Goal: Transaction & Acquisition: Purchase product/service

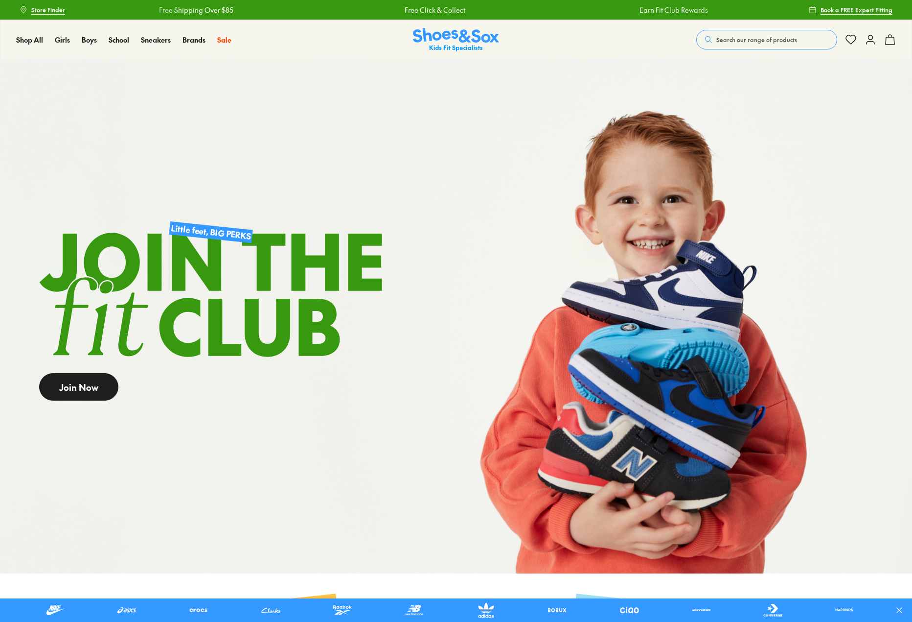
click at [81, 394] on link "Join Now" at bounding box center [78, 386] width 79 height 27
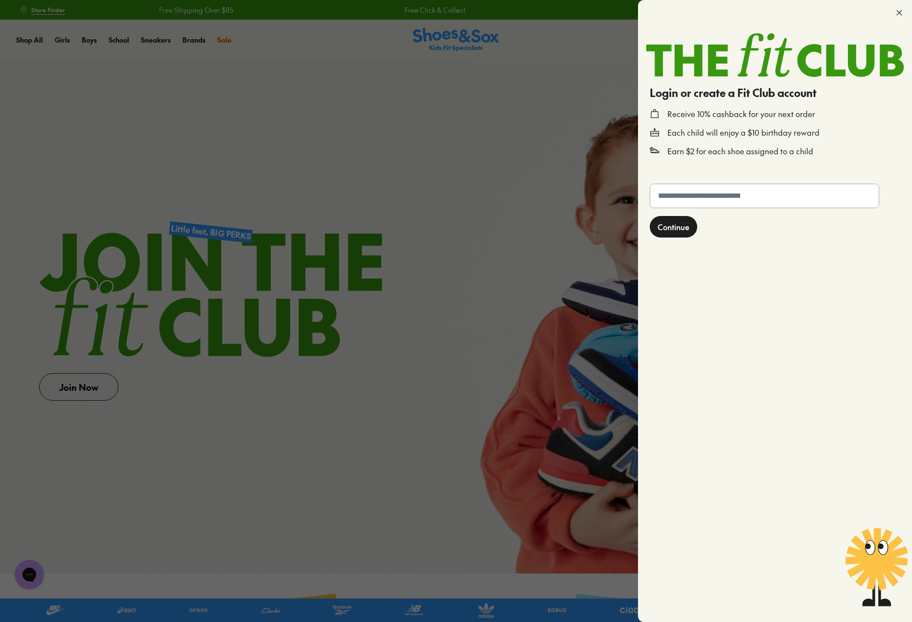
click at [666, 227] on span "Continue" at bounding box center [674, 227] width 32 height 12
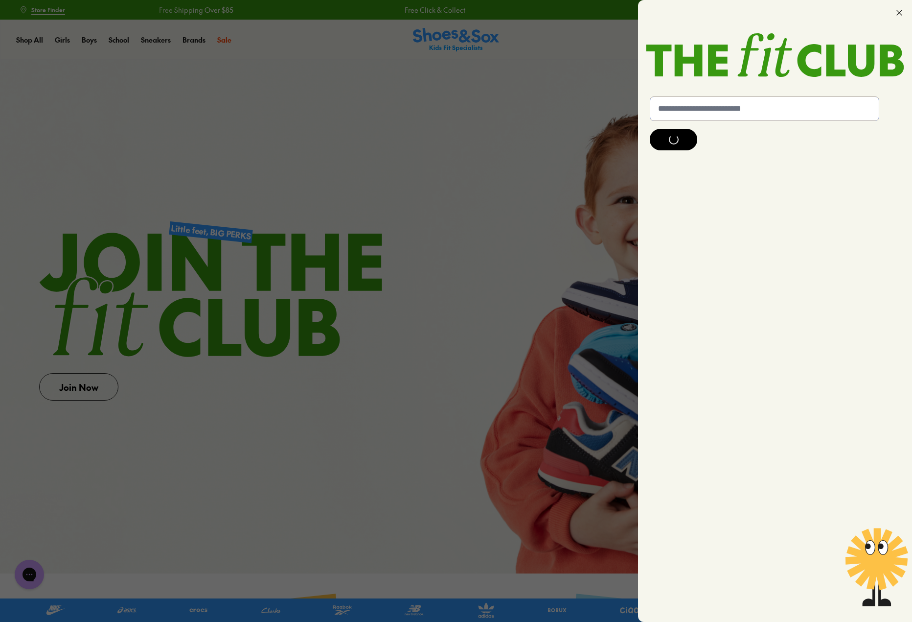
click at [699, 108] on input "text" at bounding box center [765, 108] width 229 height 23
type input "**********"
click at [680, 141] on div at bounding box center [673, 141] width 47 height 22
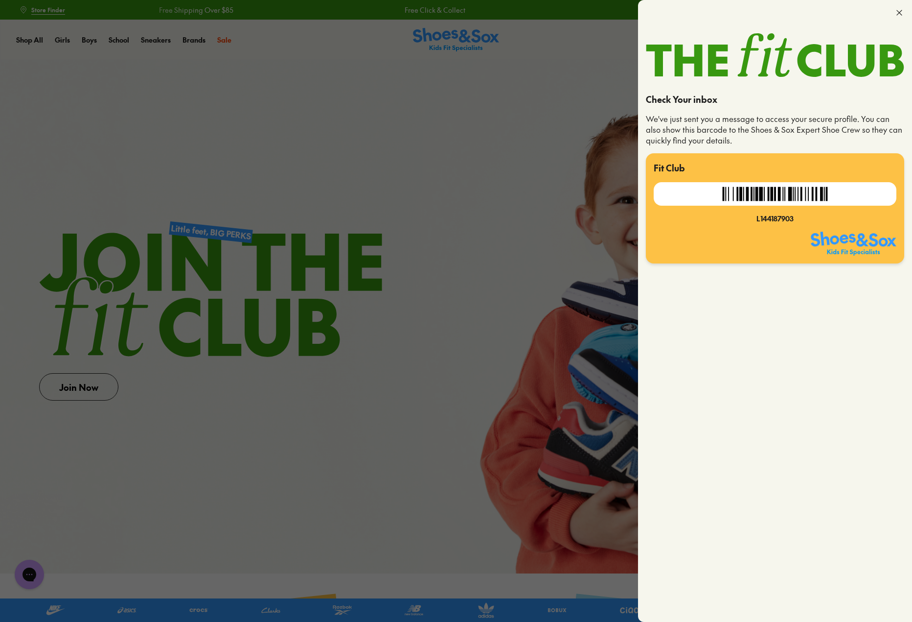
click at [897, 14] on icon at bounding box center [900, 13] width 10 height 10
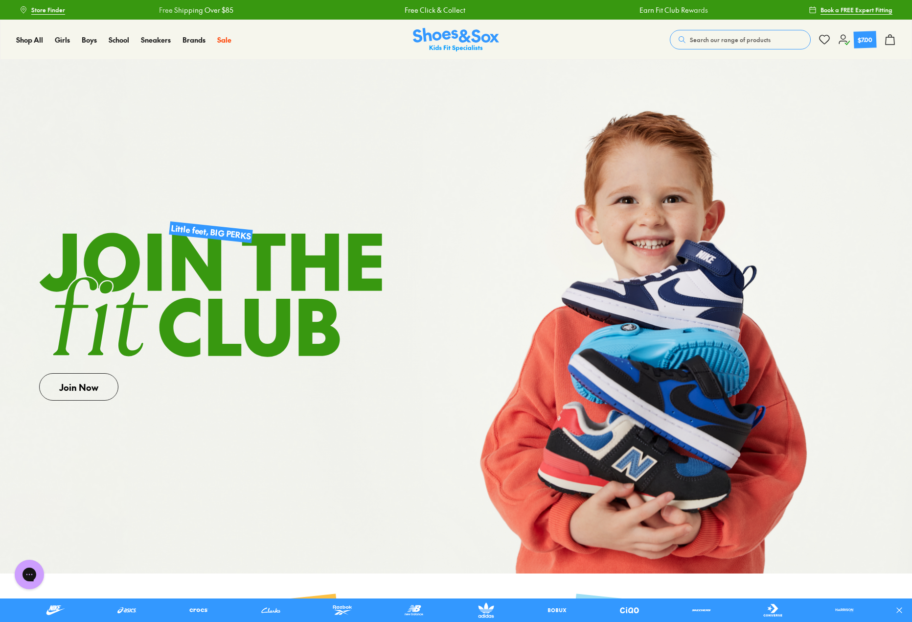
click at [841, 42] on icon at bounding box center [845, 40] width 12 height 12
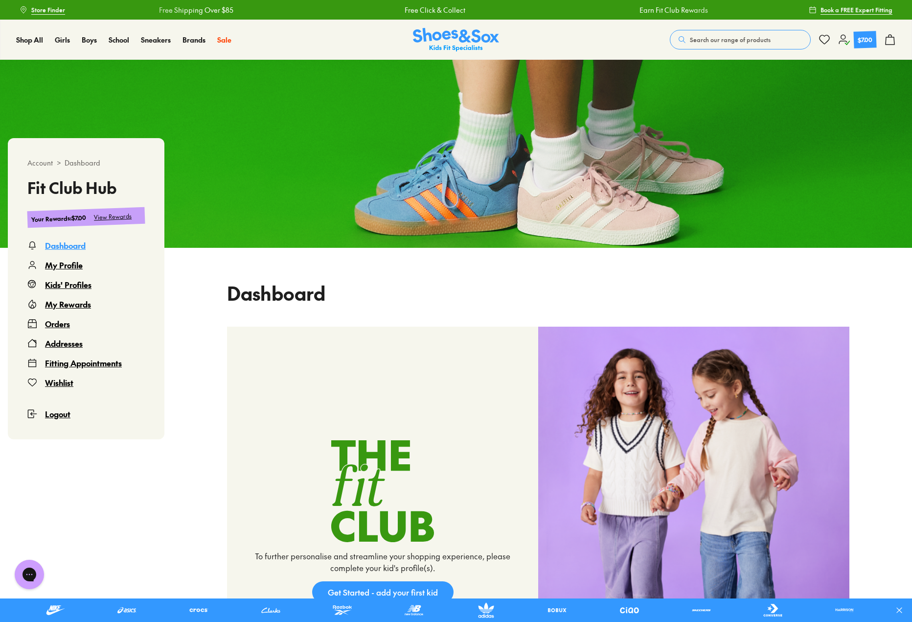
click at [120, 217] on div "View Rewards" at bounding box center [113, 216] width 38 height 10
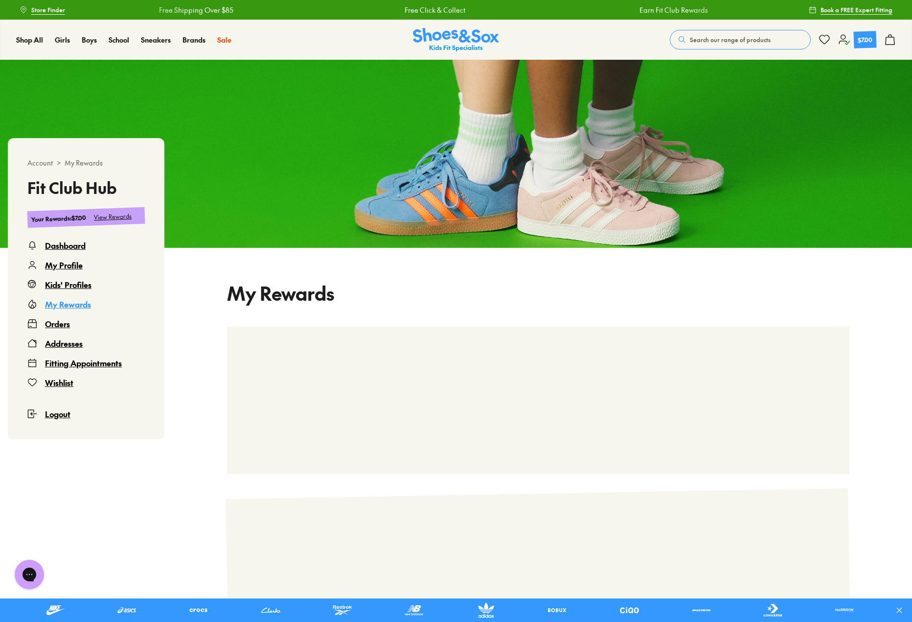
scroll to position [60, 0]
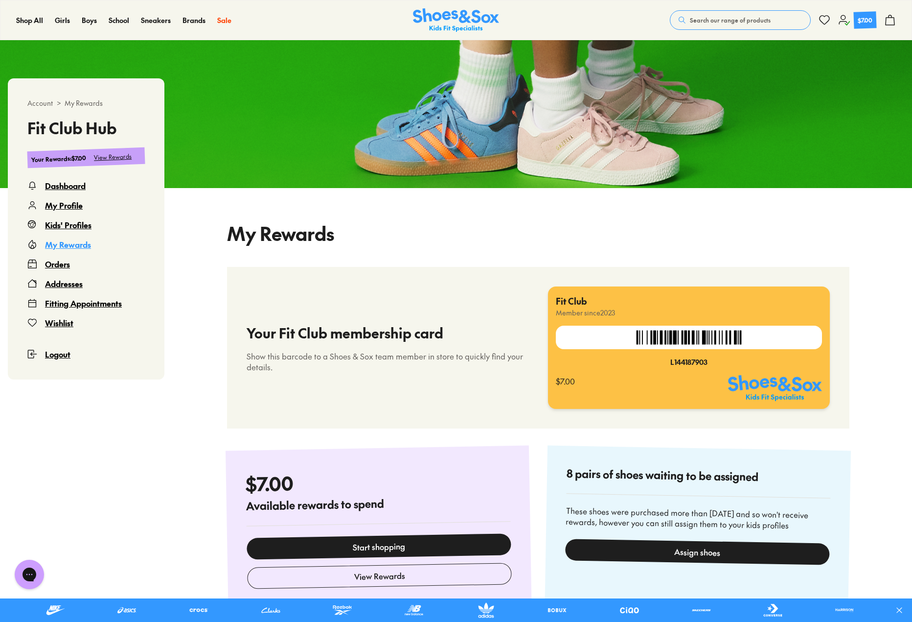
select select
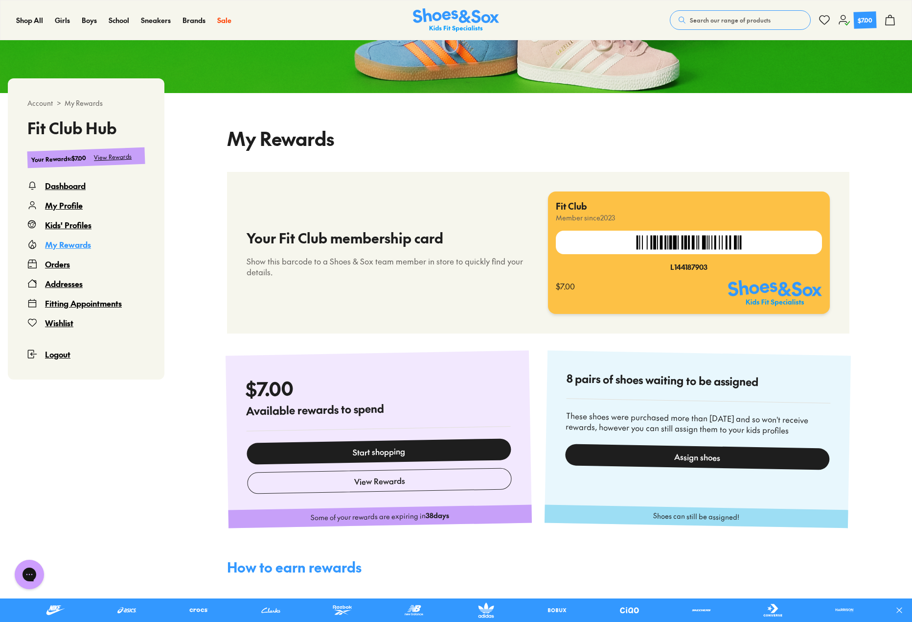
scroll to position [158, 0]
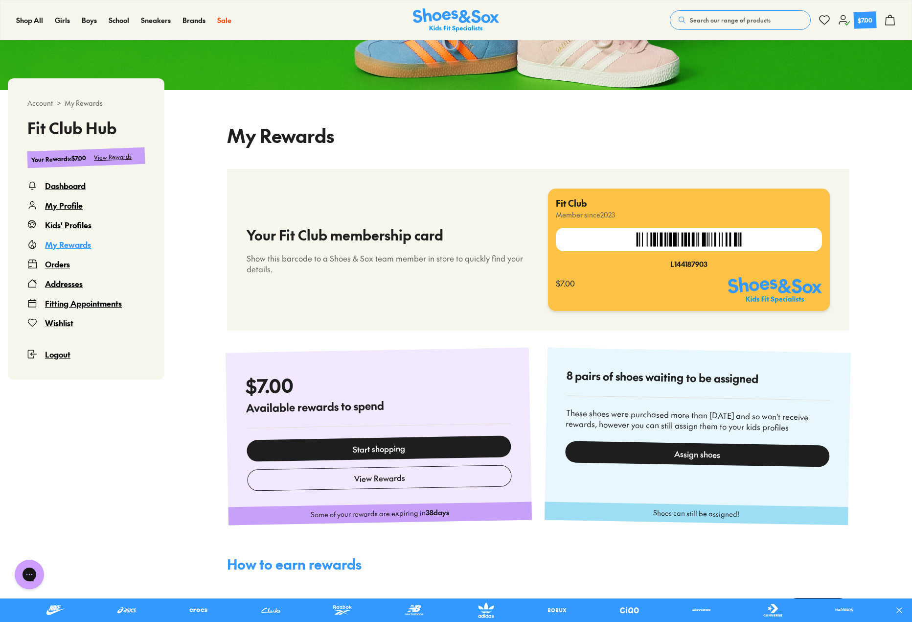
click at [654, 451] on div "Assign shoes" at bounding box center [697, 454] width 265 height 26
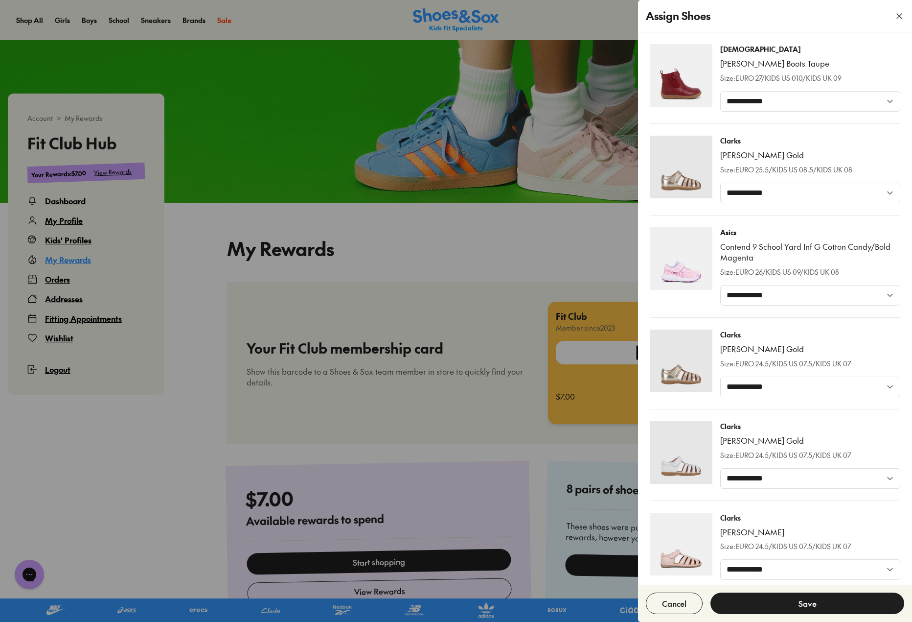
scroll to position [11, 0]
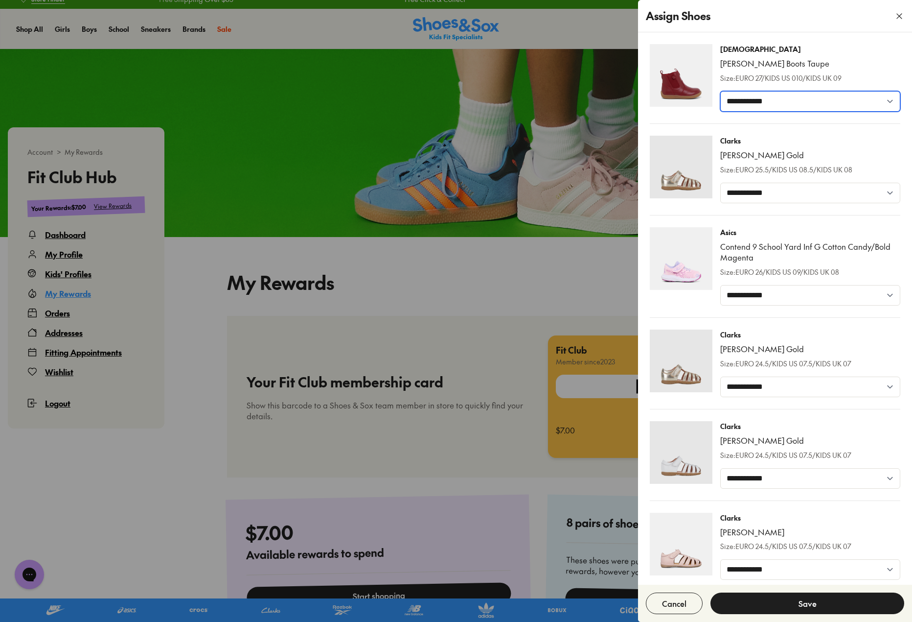
click at [778, 107] on select "**********" at bounding box center [811, 101] width 180 height 21
click at [778, 106] on select "**********" at bounding box center [811, 101] width 180 height 21
click at [668, 606] on button "Cancel" at bounding box center [674, 603] width 57 height 22
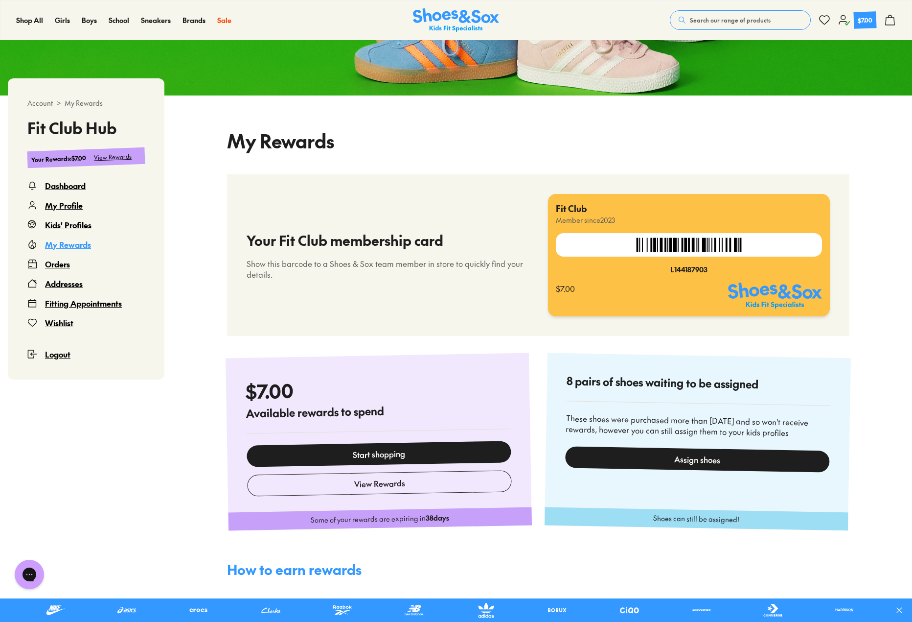
scroll to position [158, 0]
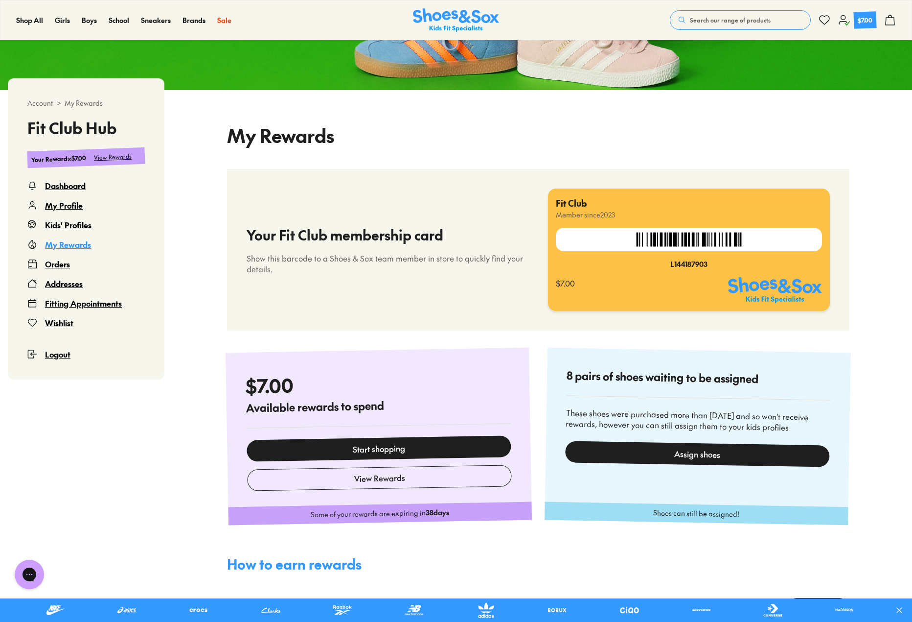
click at [401, 451] on link "Start shopping" at bounding box center [379, 448] width 265 height 26
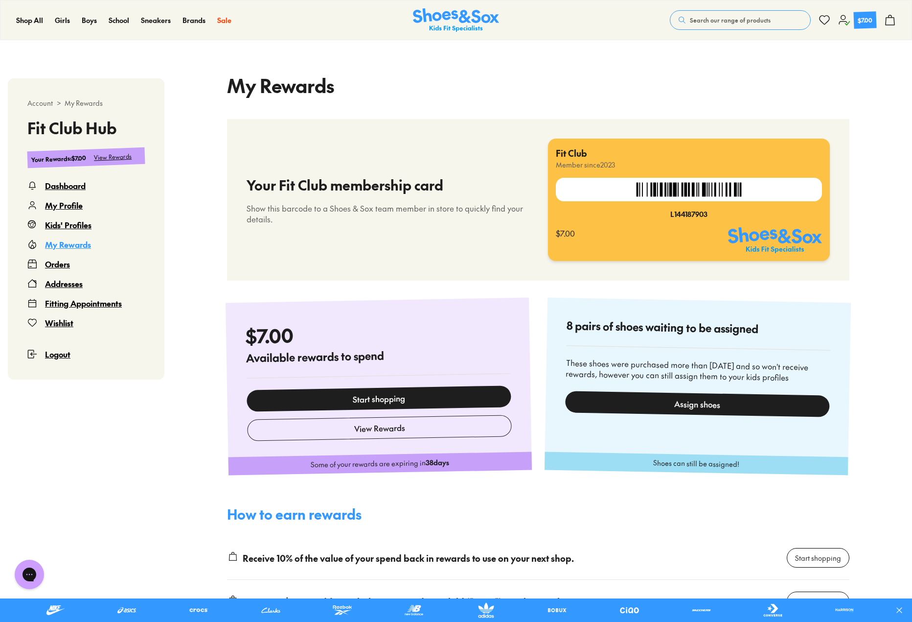
scroll to position [256, 0]
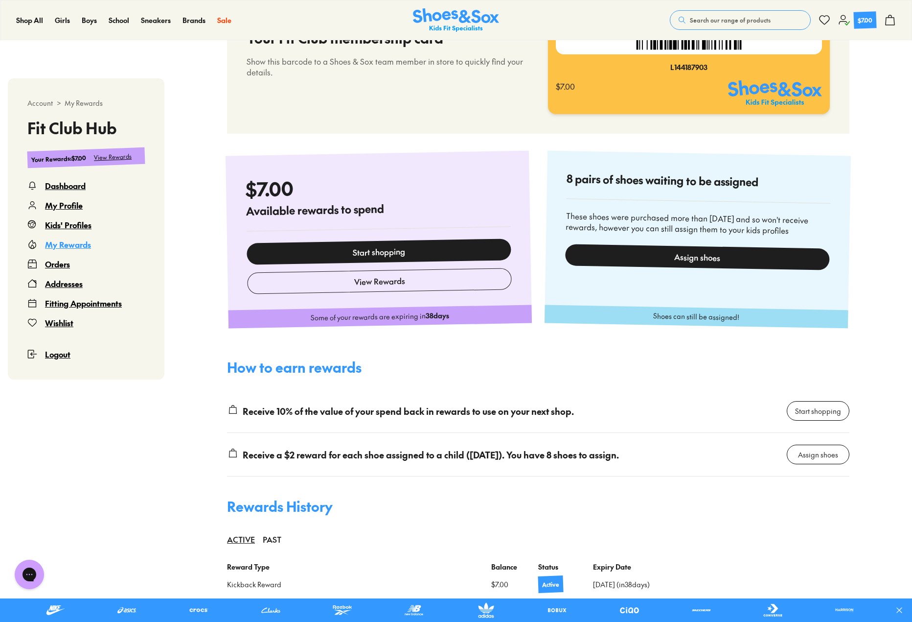
select select
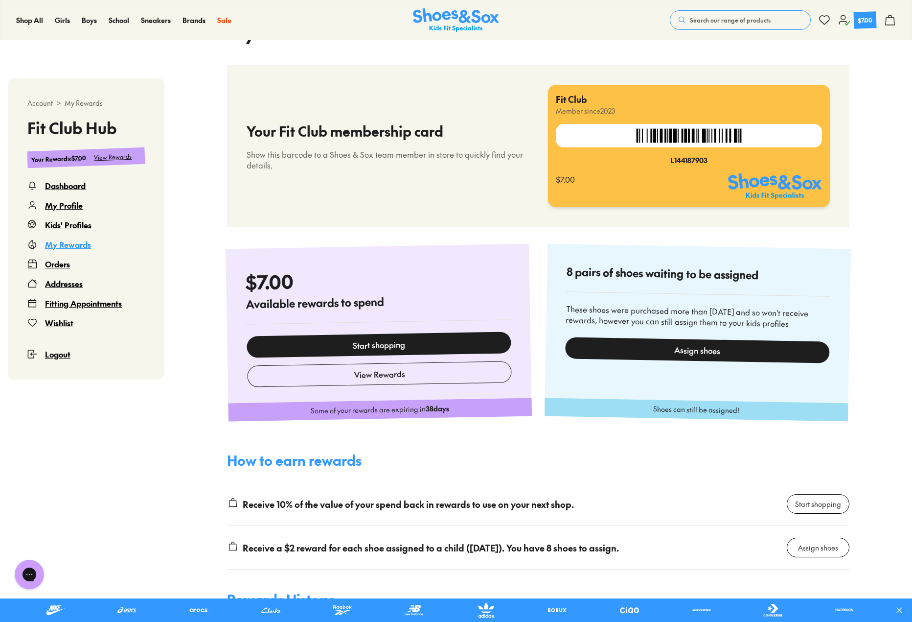
scroll to position [257, 0]
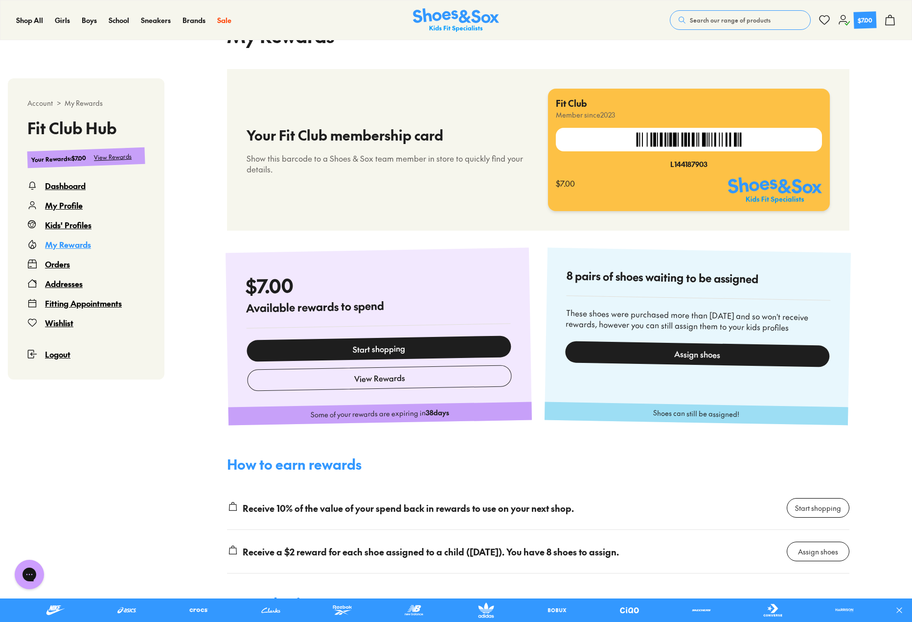
click at [410, 350] on link "Start shopping" at bounding box center [379, 348] width 265 height 26
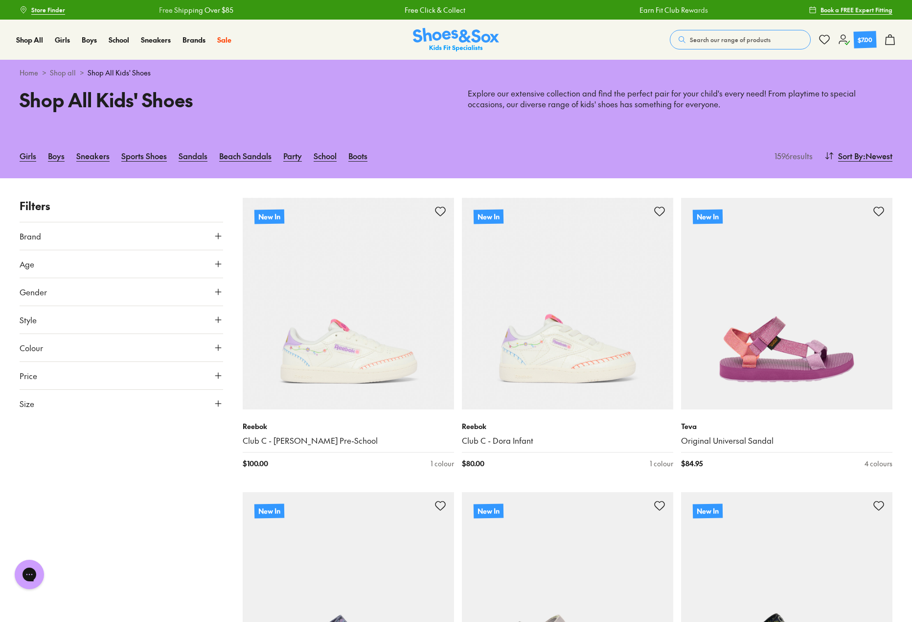
click at [712, 38] on span "Search our range of products" at bounding box center [730, 39] width 81 height 9
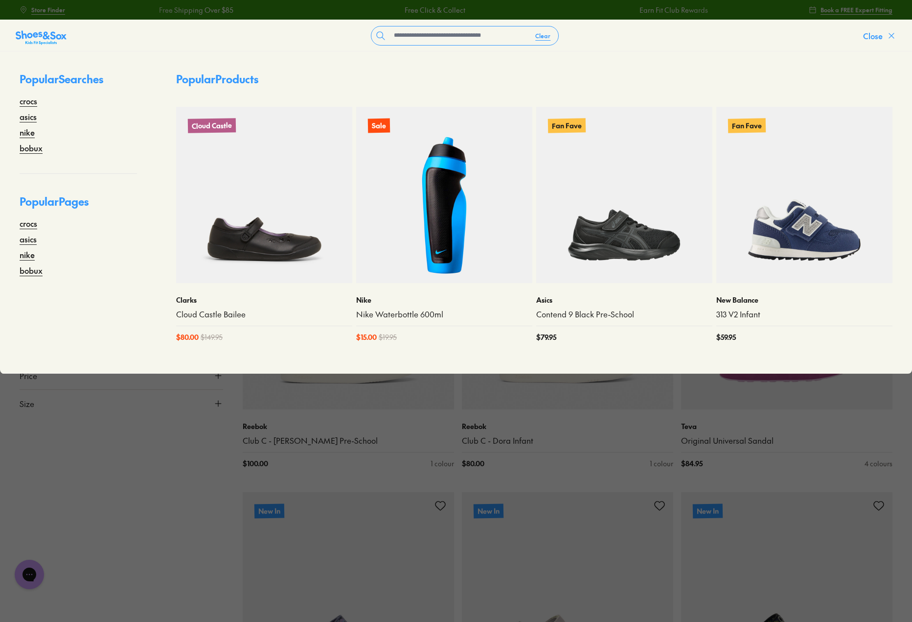
click at [892, 31] on icon at bounding box center [892, 36] width 10 height 10
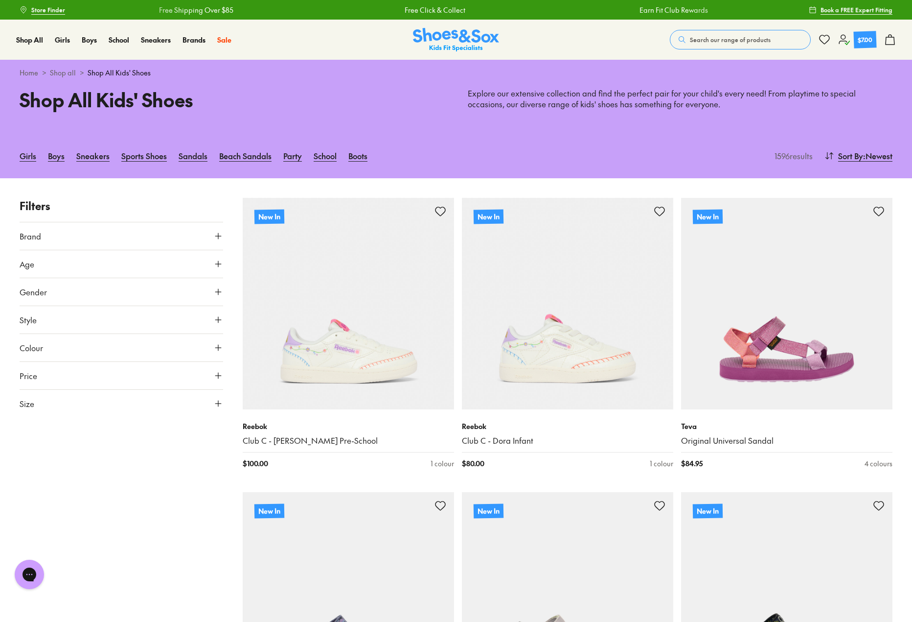
click at [789, 33] on button "Search our range of products" at bounding box center [740, 40] width 141 height 20
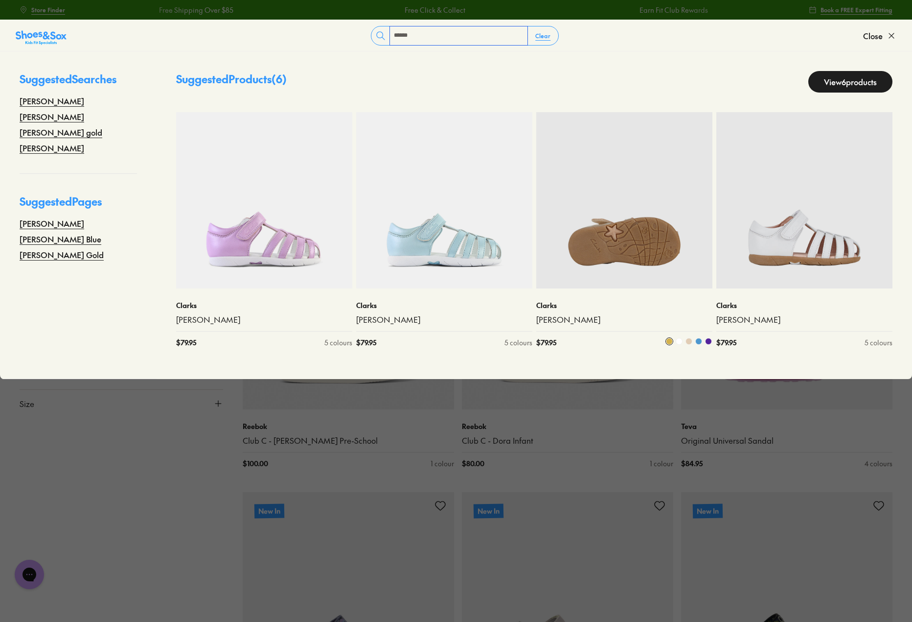
type input "******"
click at [582, 217] on img at bounding box center [624, 200] width 176 height 176
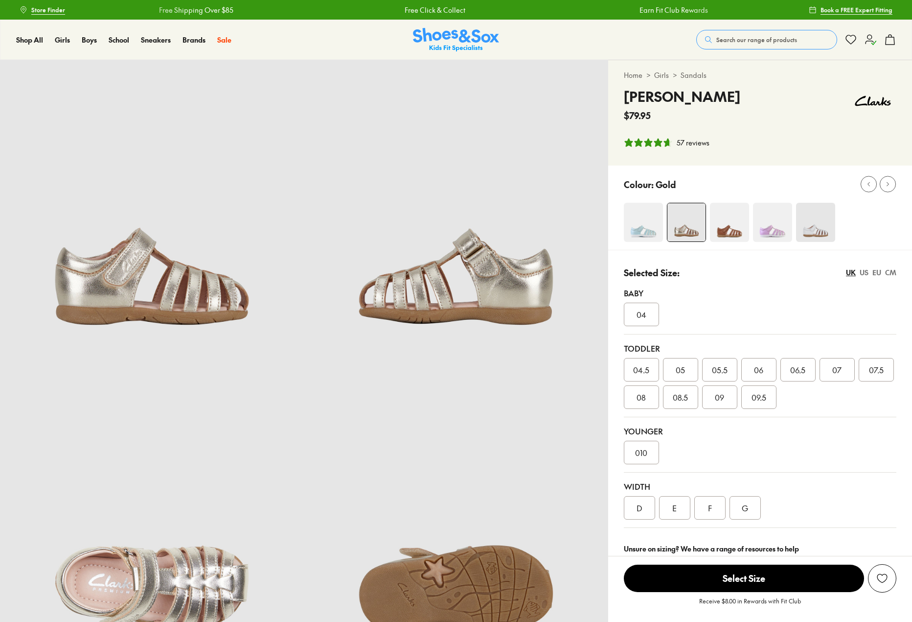
click at [722, 370] on span "05.5" at bounding box center [720, 370] width 16 height 12
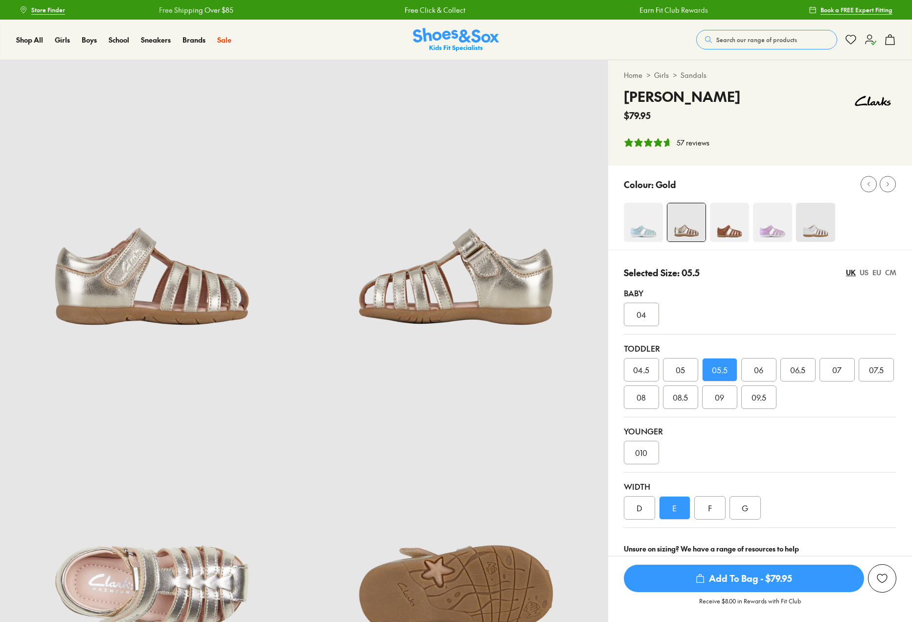
click at [717, 401] on span "09" at bounding box center [719, 397] width 9 height 12
select select "*"
click at [747, 511] on div "G" at bounding box center [745, 507] width 31 height 23
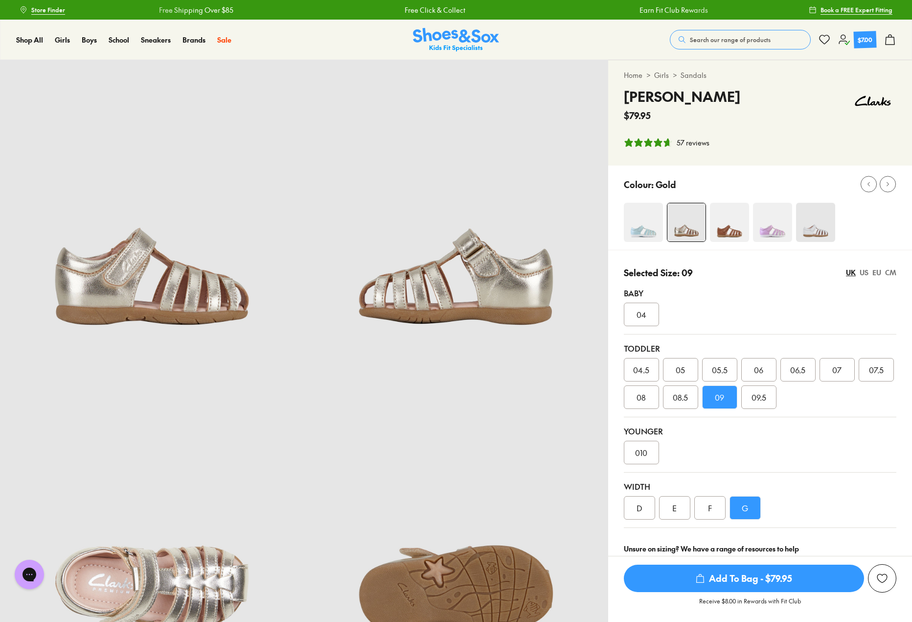
click at [770, 577] on span "Add To Bag - $79.95" at bounding box center [744, 577] width 240 height 27
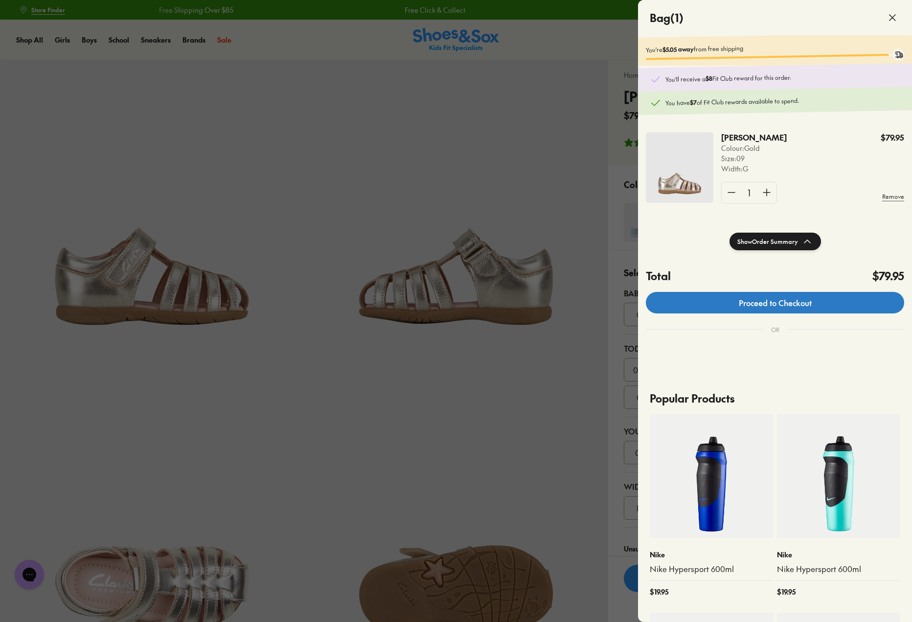
click at [805, 308] on link "Proceed to Checkout" at bounding box center [775, 303] width 258 height 22
